Goal: Task Accomplishment & Management: Manage account settings

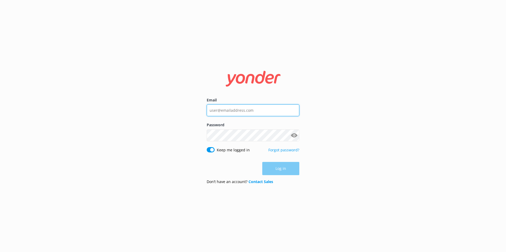
type input "[PERSON_NAME][EMAIL_ADDRESS][DOMAIN_NAME]"
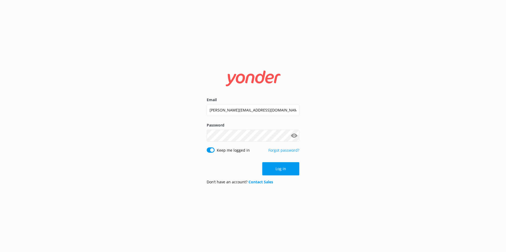
click at [276, 172] on div "Log in" at bounding box center [253, 168] width 93 height 13
click at [280, 169] on button "Log in" at bounding box center [280, 168] width 37 height 13
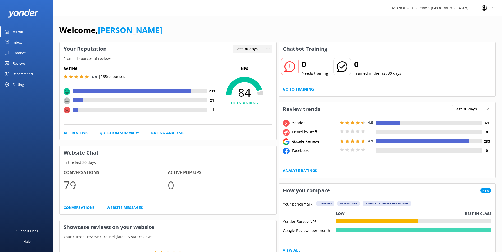
click at [238, 48] on span "Last 30 days" at bounding box center [248, 49] width 26 height 6
click at [240, 58] on div "Last 7 days" at bounding box center [243, 59] width 17 height 5
